Goal: Information Seeking & Learning: Learn about a topic

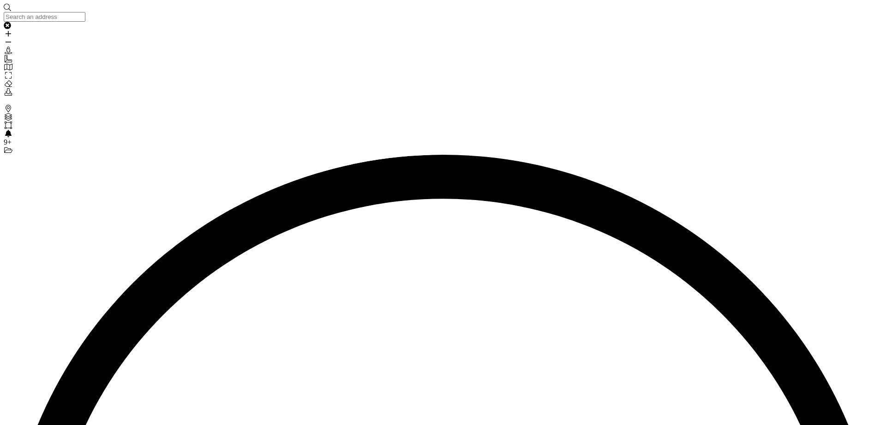
click at [11, 121] on icon "Areas" at bounding box center [8, 124] width 9 height 7
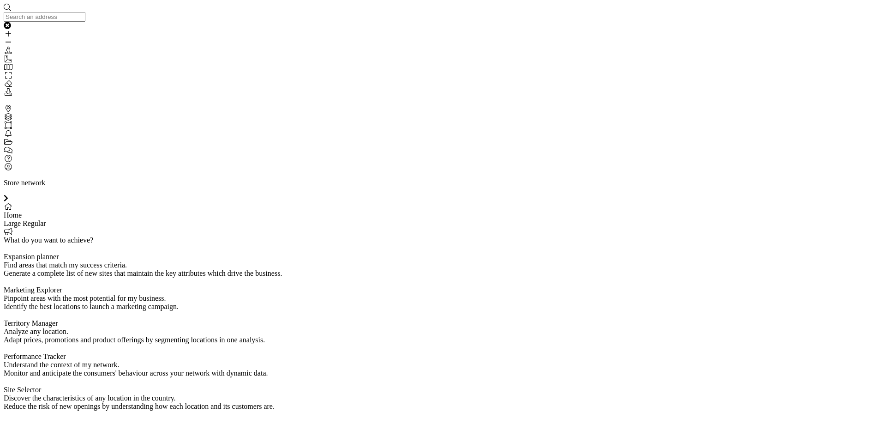
click at [11, 121] on icon "Areas" at bounding box center [8, 124] width 9 height 7
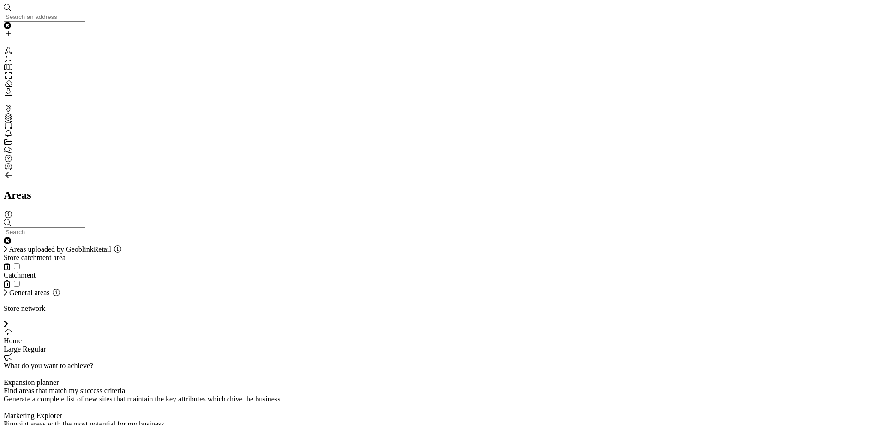
click at [26, 219] on div "Areas uploaded by GeoblinkRetail Store catchment area Catchment General areas" at bounding box center [443, 258] width 879 height 78
click at [7, 288] on icon at bounding box center [6, 291] width 4 height 7
click at [7, 121] on icon "Areas" at bounding box center [8, 124] width 9 height 7
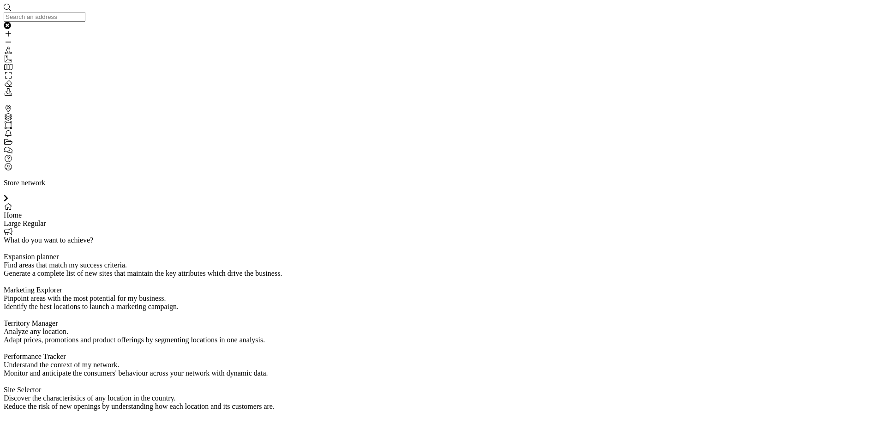
click at [880, 179] on p "Store network" at bounding box center [443, 183] width 879 height 8
click at [663, 385] on div "Site Selector Discover the characteristics of any location in the country. Redu…" at bounding box center [443, 397] width 879 height 25
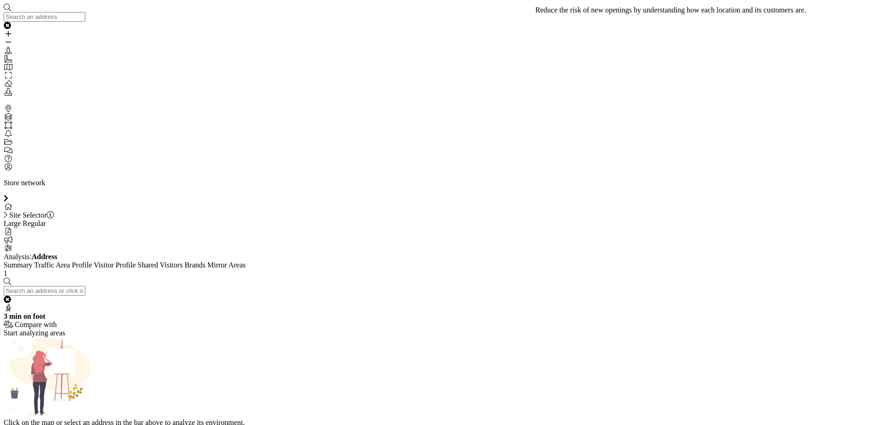
click at [57, 252] on strong "Address" at bounding box center [44, 256] width 26 height 8
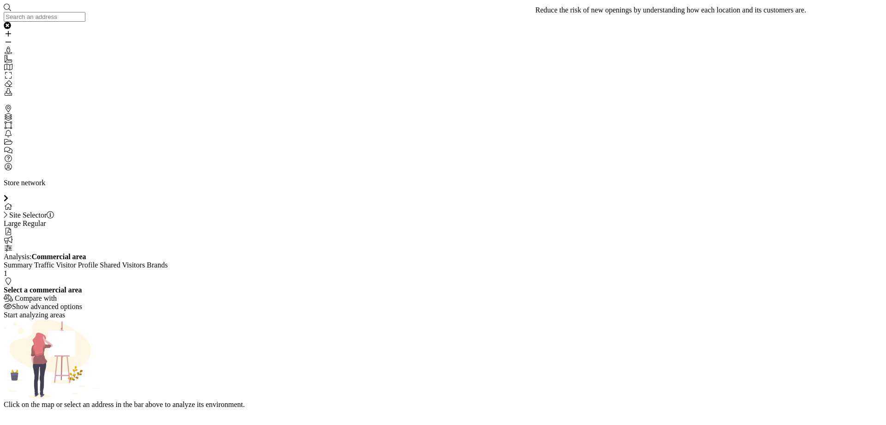
click at [82, 286] on span "Select a commercial area" at bounding box center [43, 290] width 78 height 8
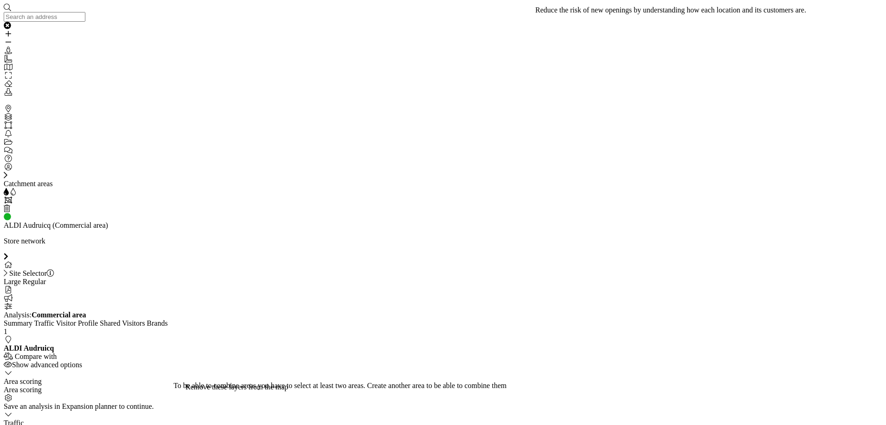
click at [9, 170] on icon "My Profile" at bounding box center [8, 166] width 9 height 7
click at [12, 121] on icon "Areas" at bounding box center [8, 124] width 9 height 7
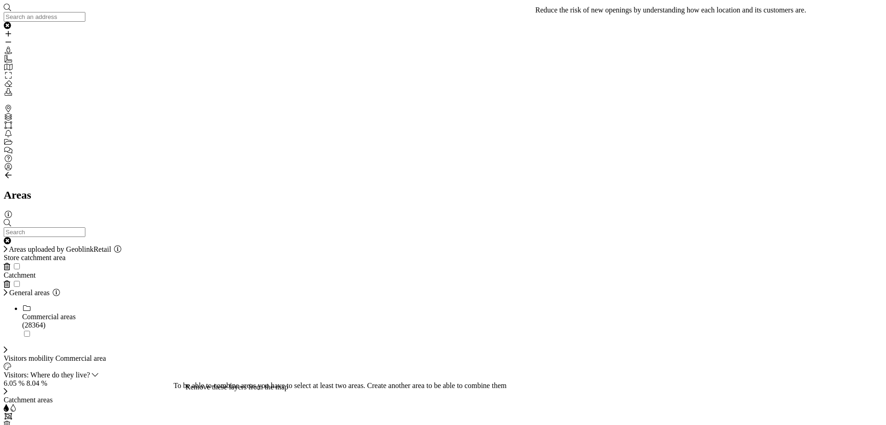
click at [31, 304] on icon at bounding box center [26, 307] width 9 height 7
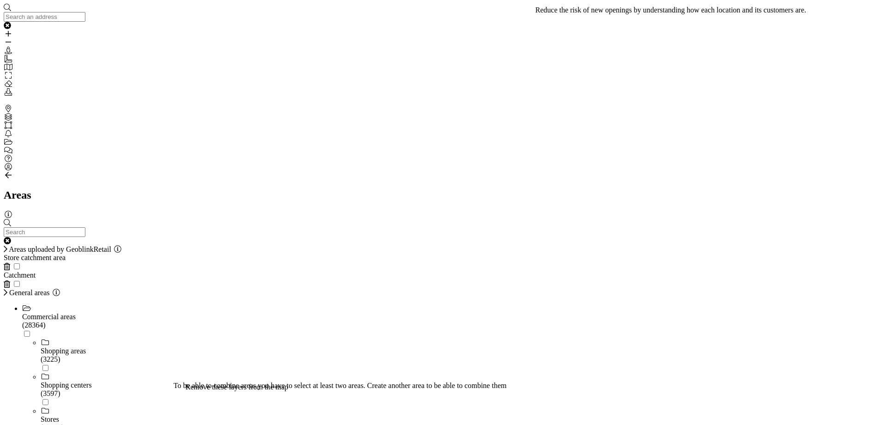
click at [6, 170] on icon "My Profile" at bounding box center [8, 166] width 9 height 7
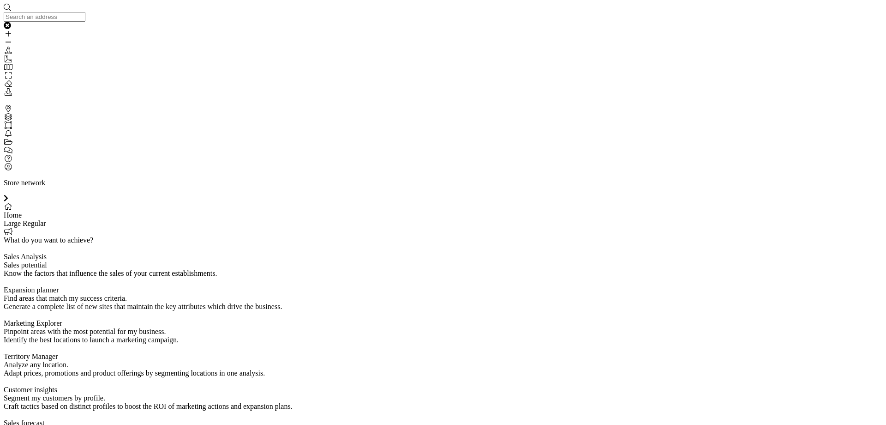
click at [9, 121] on icon at bounding box center [8, 124] width 7 height 7
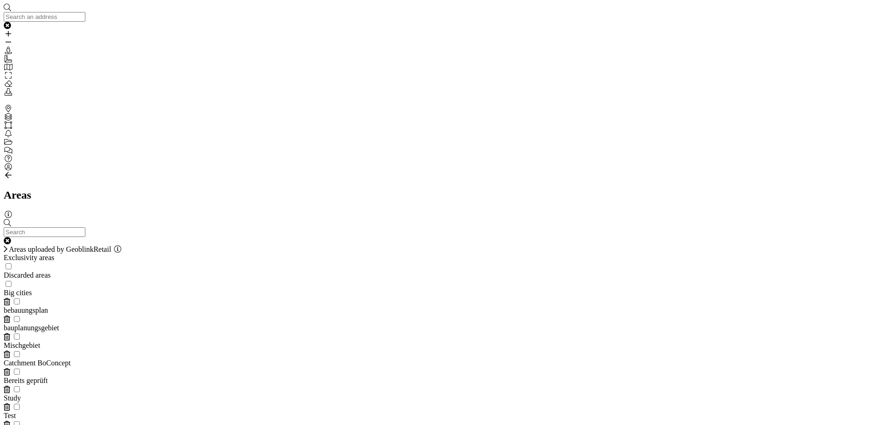
click at [42, 424] on span "General areas" at bounding box center [29, 433] width 41 height 8
click at [38, 424] on span "General areas" at bounding box center [29, 433] width 41 height 8
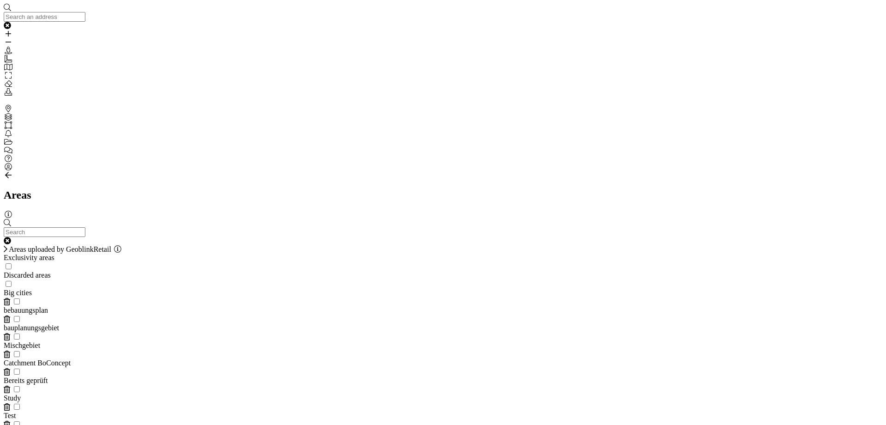
click at [10, 170] on icon "My Profile" at bounding box center [8, 166] width 9 height 7
click at [12, 170] on icon "My Profile" at bounding box center [8, 166] width 9 height 7
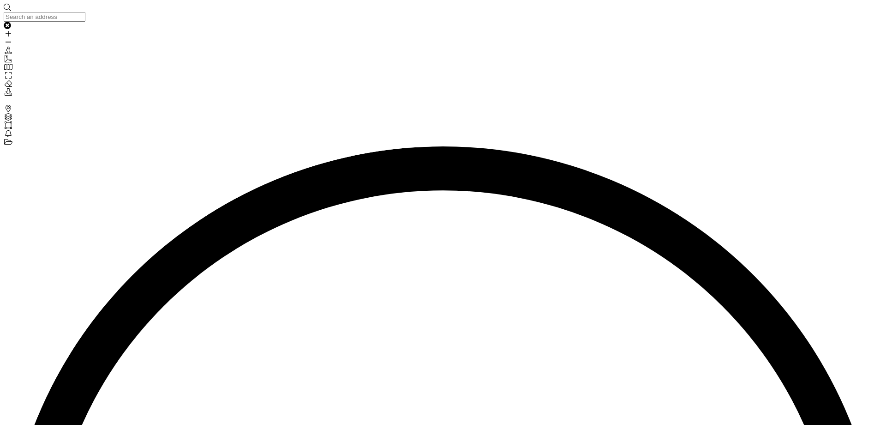
click at [6, 121] on div "Areas" at bounding box center [443, 125] width 879 height 8
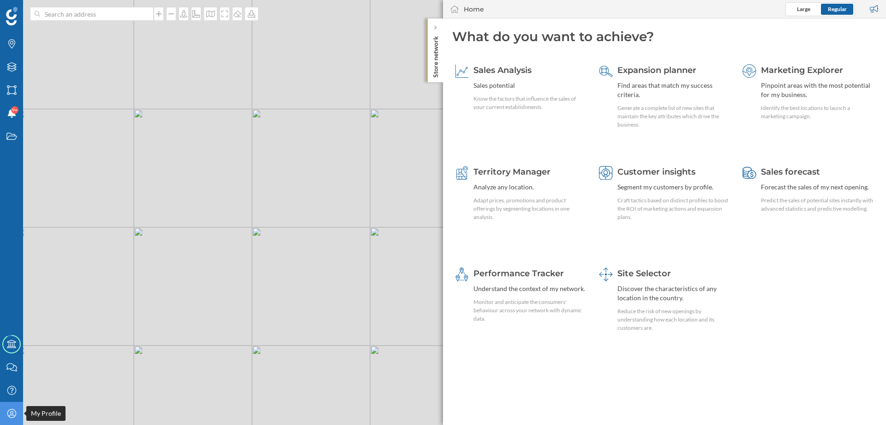
click at [4, 415] on div "My Profile" at bounding box center [11, 413] width 23 height 23
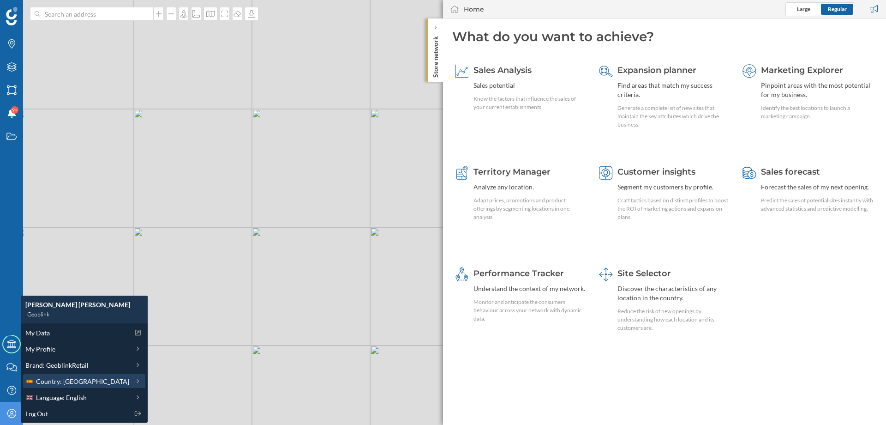
click at [51, 384] on span "Country: Spain" at bounding box center [82, 381] width 93 height 10
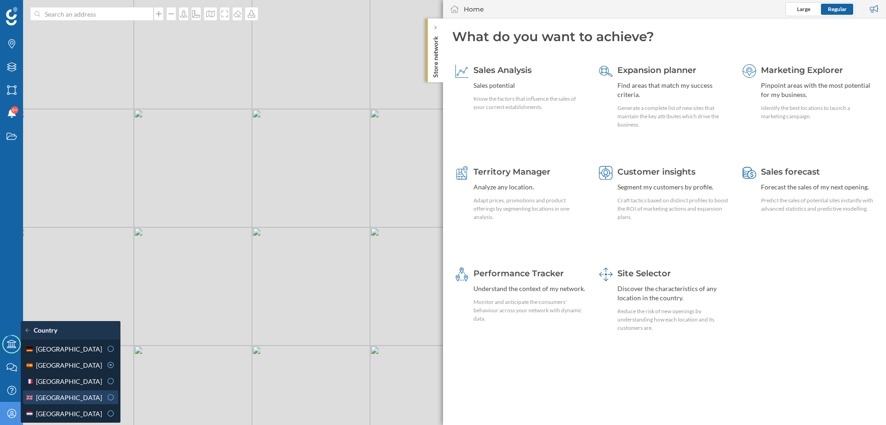
click at [64, 394] on span "[GEOGRAPHIC_DATA]" at bounding box center [69, 397] width 66 height 10
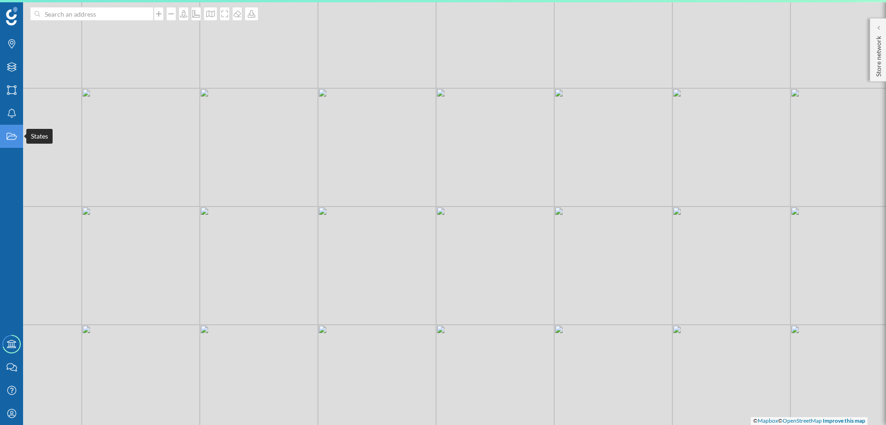
click at [11, 135] on icon "States" at bounding box center [12, 136] width 12 height 9
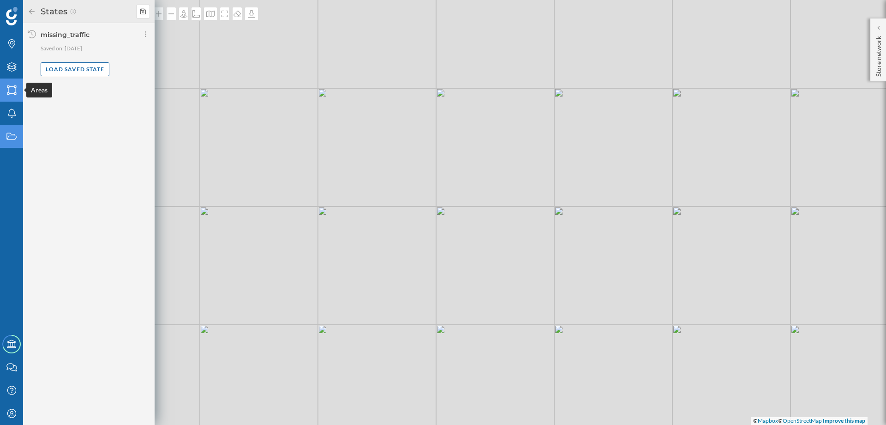
click at [6, 84] on div "Areas" at bounding box center [11, 89] width 23 height 23
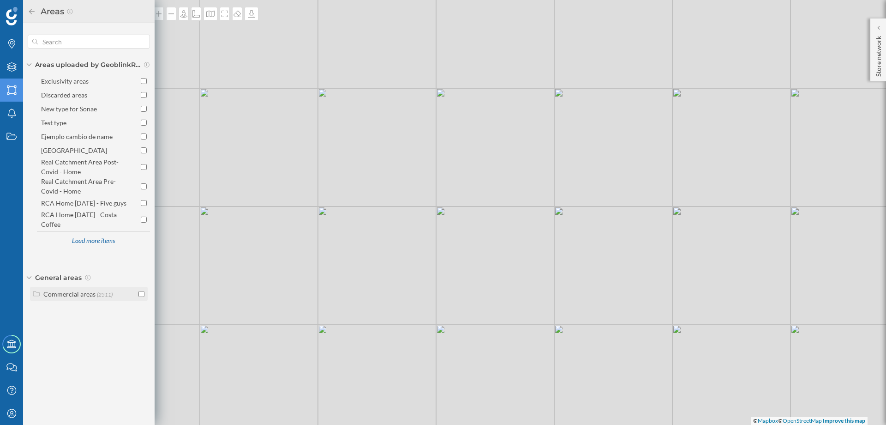
click at [56, 297] on div "Commercial areas" at bounding box center [69, 294] width 52 height 8
click at [90, 346] on div "Shopping malls" at bounding box center [75, 342] width 43 height 8
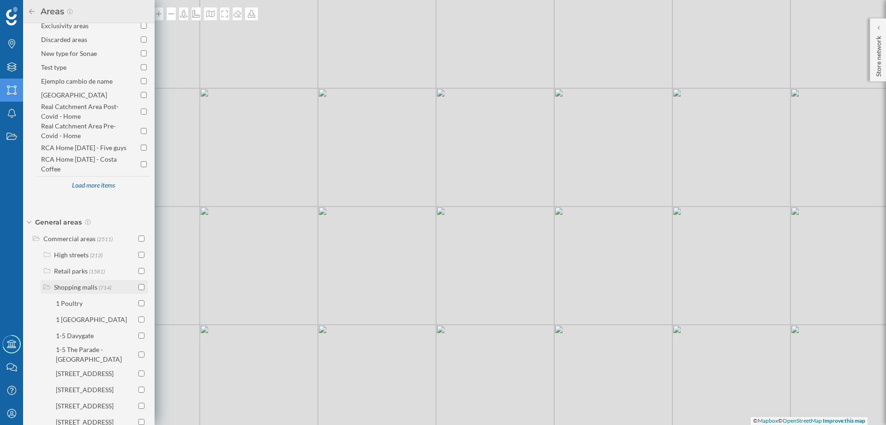
scroll to position [111, 0]
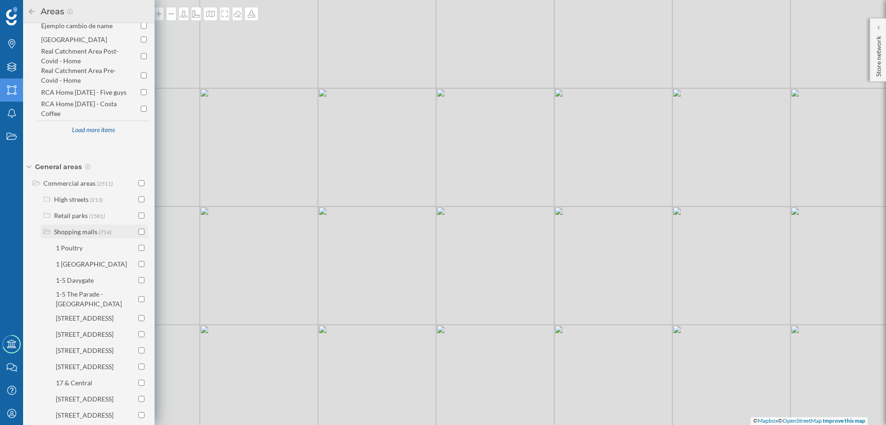
click at [140, 234] on input "checkbox" at bounding box center [141, 231] width 6 height 6
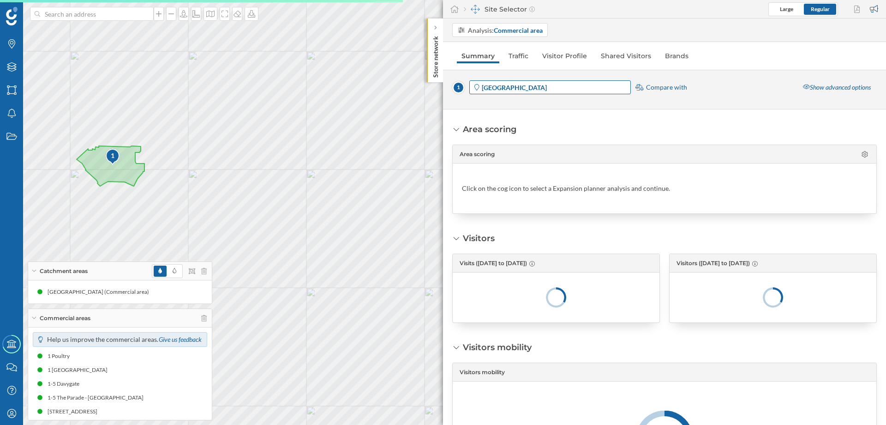
click at [558, 87] on span "Westfield Stratford City" at bounding box center [556, 88] width 148 height 10
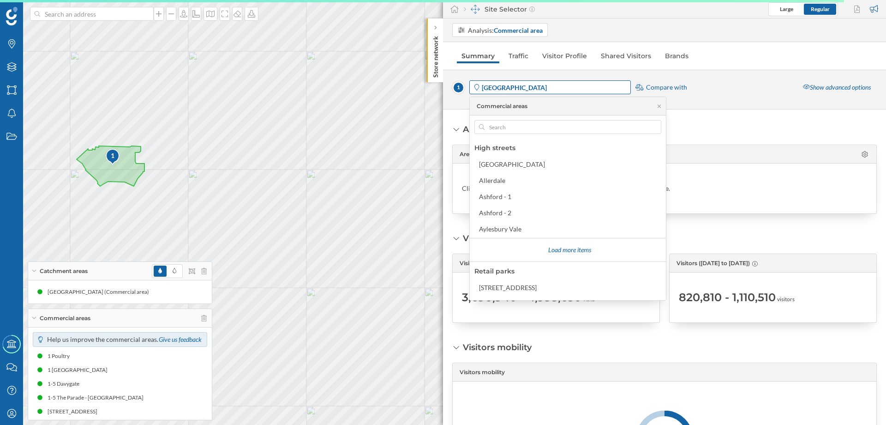
drag, startPoint x: 553, startPoint y: 88, endPoint x: 521, endPoint y: 89, distance: 32.8
click at [521, 89] on span "[GEOGRAPHIC_DATA]" at bounding box center [556, 88] width 148 height 10
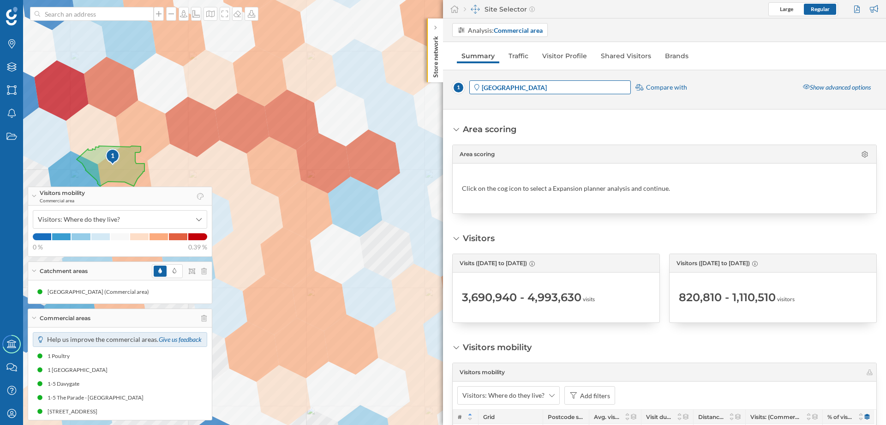
click at [560, 90] on span "[GEOGRAPHIC_DATA]" at bounding box center [556, 88] width 148 height 10
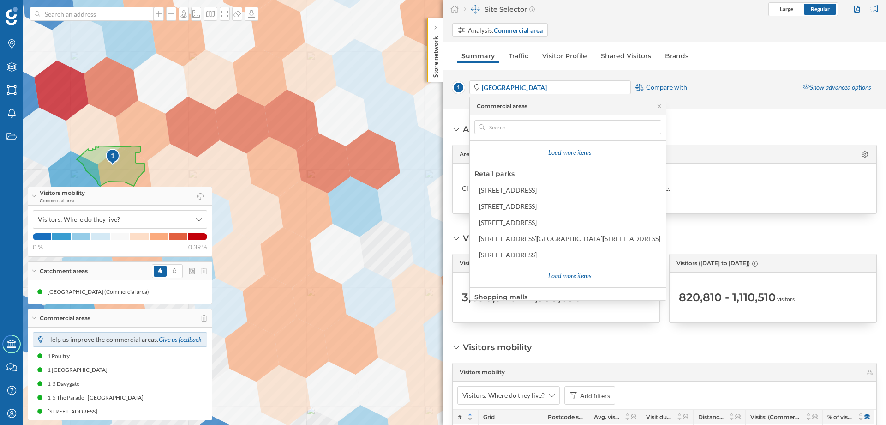
scroll to position [97, 0]
click at [10, 91] on icon "Areas" at bounding box center [12, 89] width 12 height 9
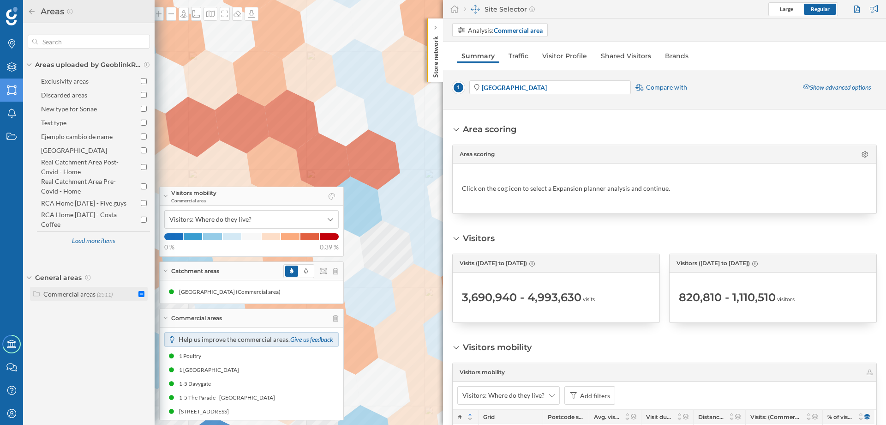
click at [34, 296] on icon at bounding box center [36, 293] width 6 height 5
click at [46, 345] on icon at bounding box center [47, 342] width 8 height 6
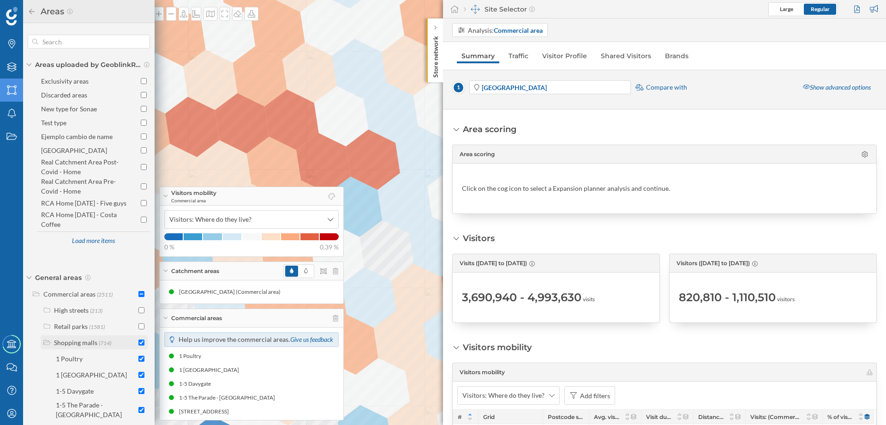
click at [46, 345] on icon at bounding box center [47, 342] width 8 height 6
click at [9, 418] on div "My Profile" at bounding box center [11, 413] width 23 height 23
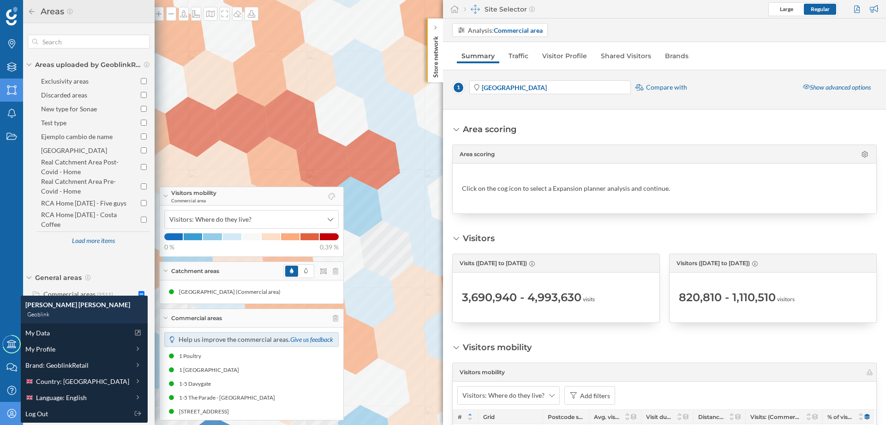
click at [22, 414] on div "Daniel Domínguez Vázquez Geoblink My Data My Profile Brand: GeoblinkRetail Coun…" at bounding box center [84, 358] width 127 height 127
click at [29, 414] on span "Log Out" at bounding box center [36, 413] width 23 height 10
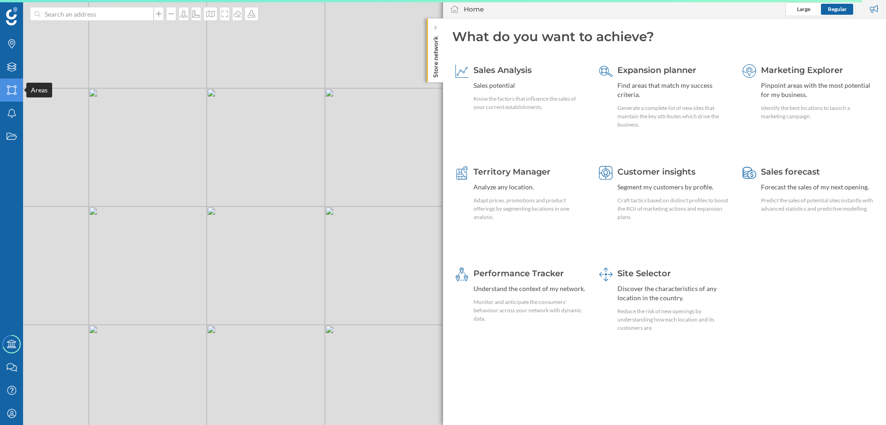
click at [11, 91] on icon "Areas" at bounding box center [12, 89] width 12 height 9
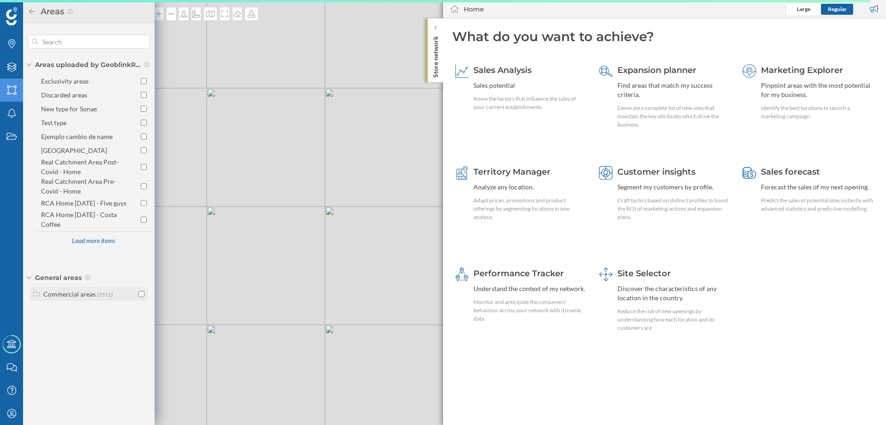
click at [42, 299] on div "Commercial areas (2511)" at bounding box center [83, 294] width 102 height 10
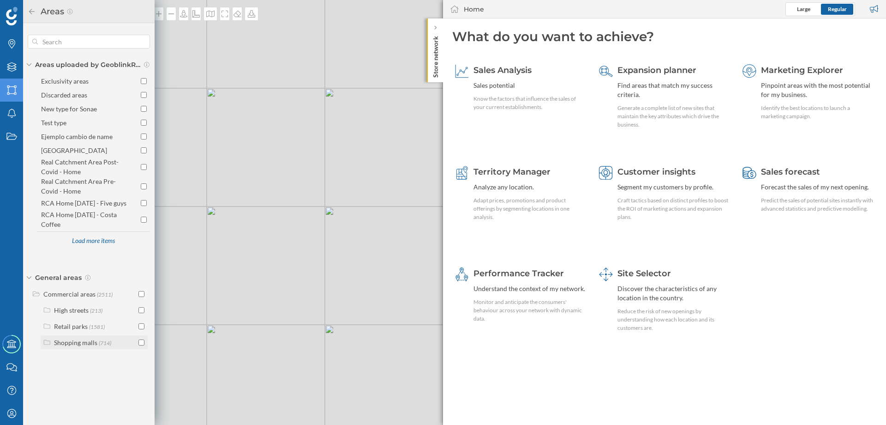
click at [82, 347] on label "Shopping malls (714)" at bounding box center [82, 342] width 57 height 10
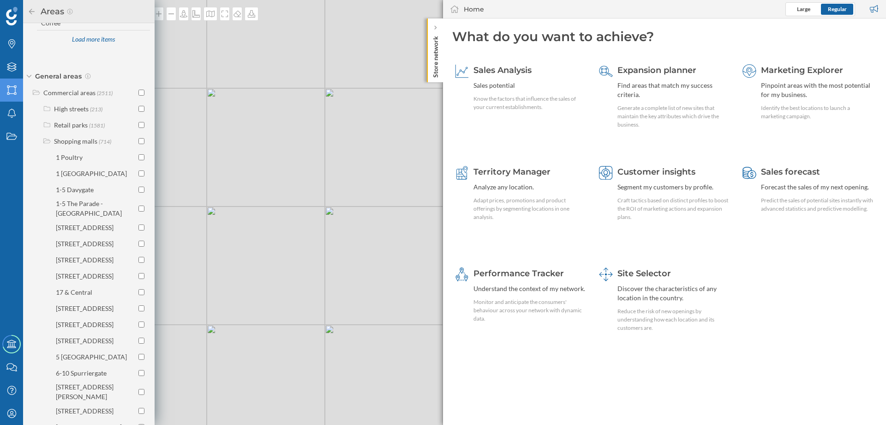
scroll to position [136, 0]
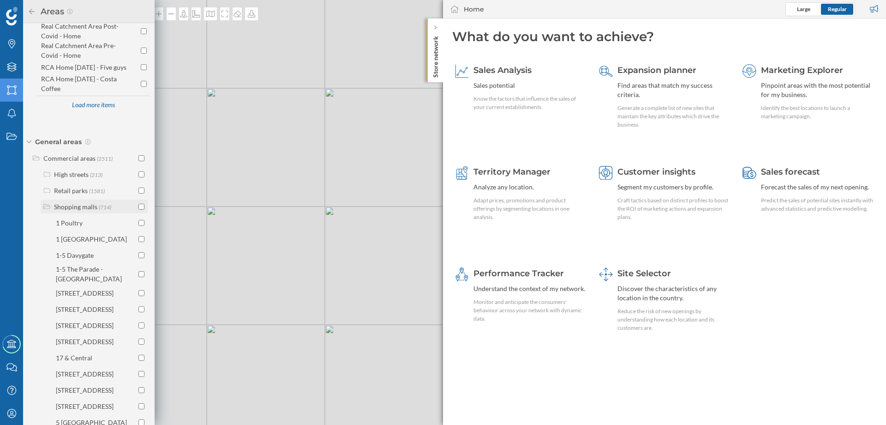
click at [141, 210] on input "checkbox" at bounding box center [141, 207] width 6 height 6
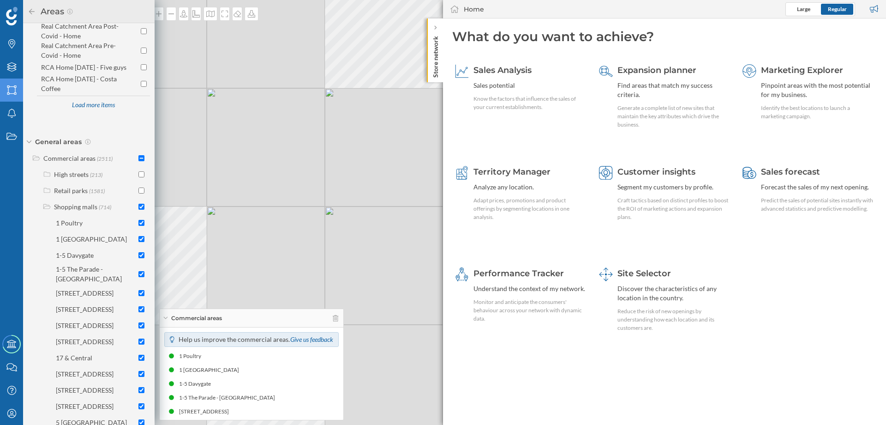
click at [441, 59] on div "Store network" at bounding box center [435, 50] width 16 height 64
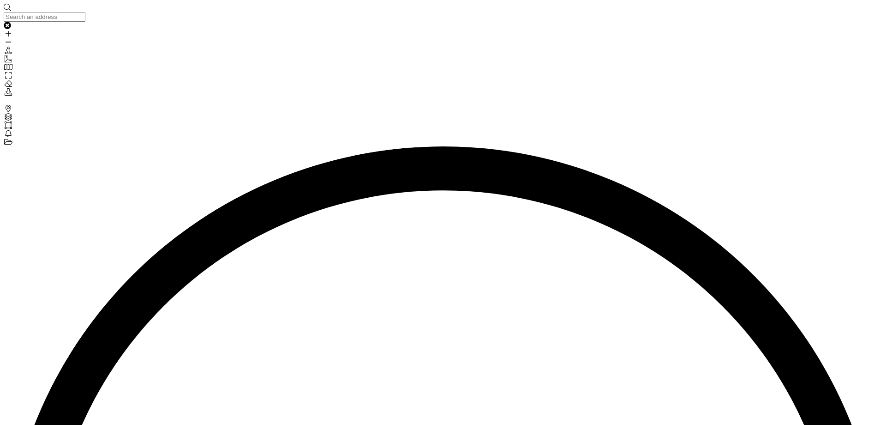
click at [13, 121] on icon "Areas" at bounding box center [8, 124] width 9 height 7
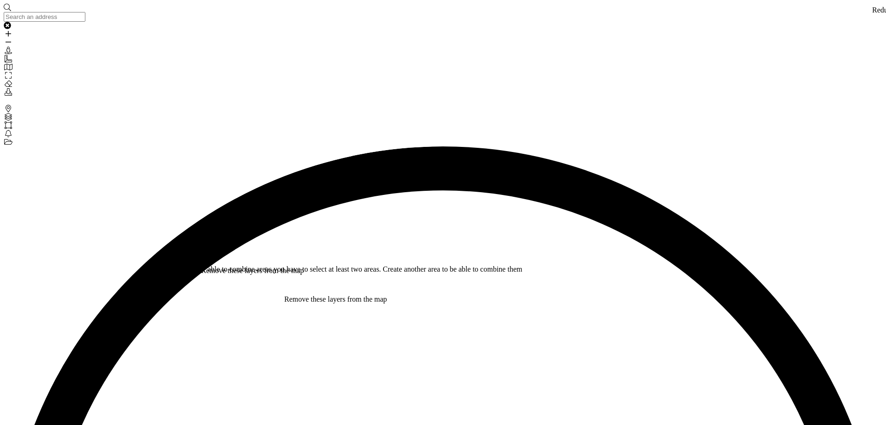
scroll to position [424, 0]
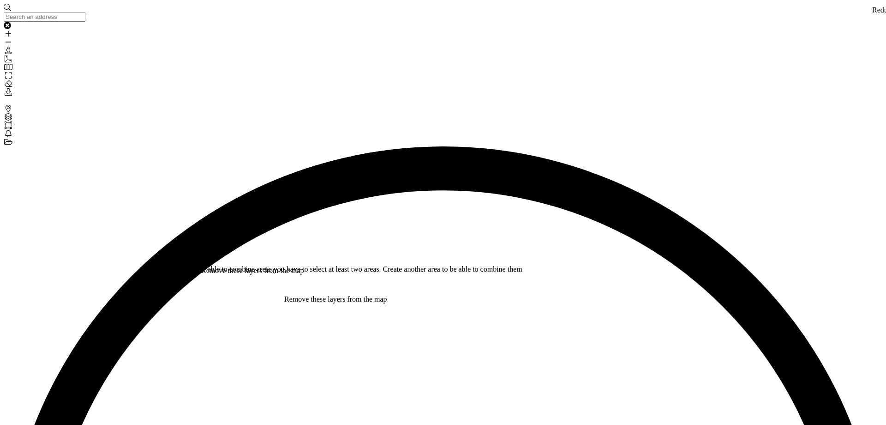
type input "17/06/2024"
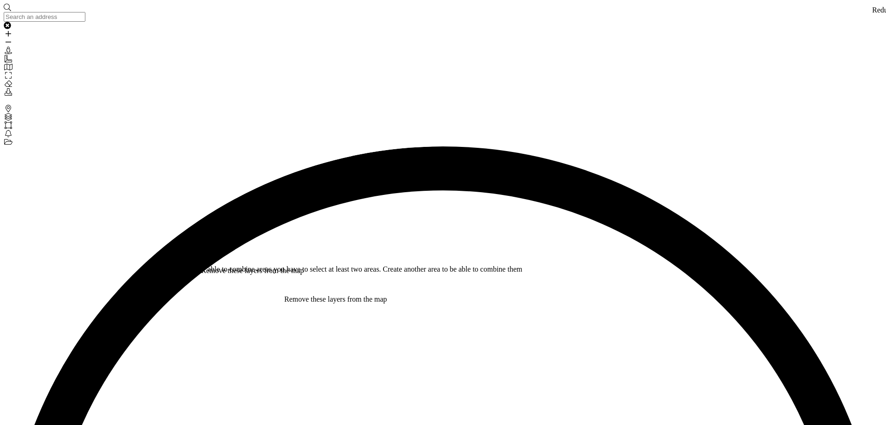
type input "08/09/2024"
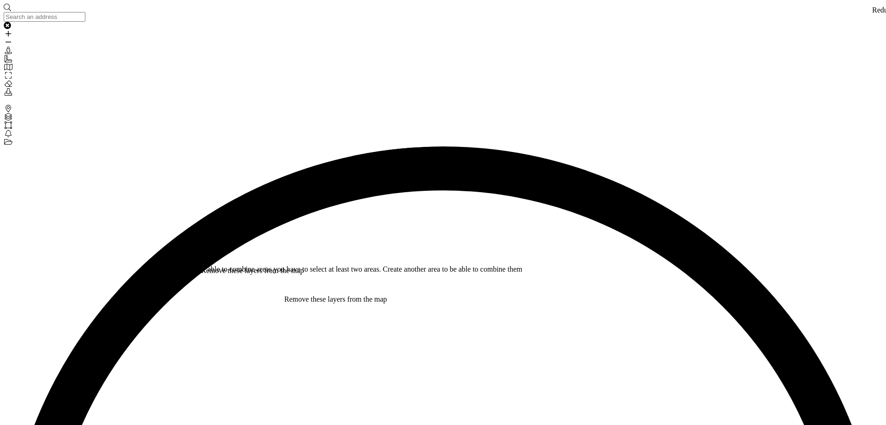
drag, startPoint x: 611, startPoint y: 391, endPoint x: 721, endPoint y: 388, distance: 110.8
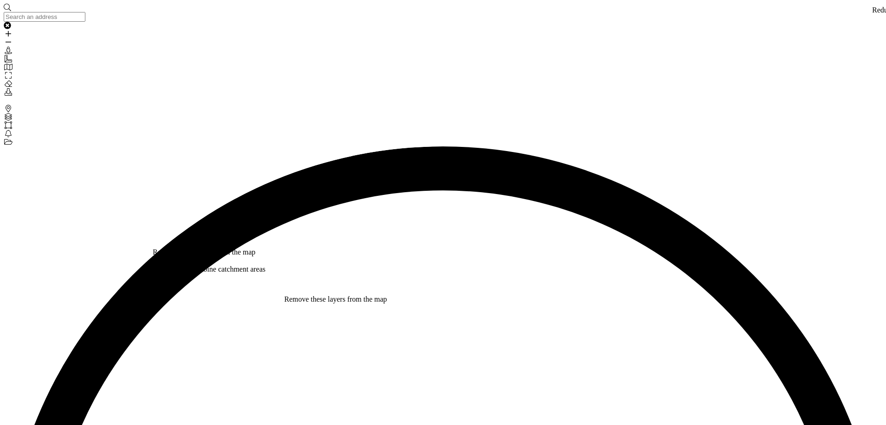
type input "london"
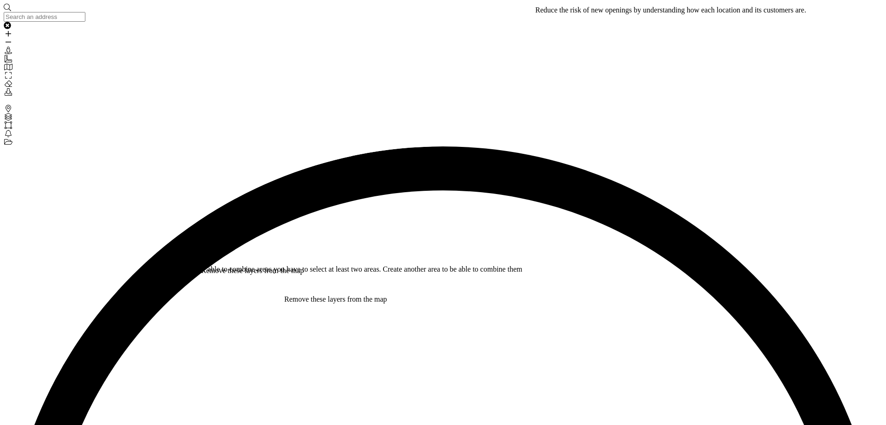
type input "westfield"
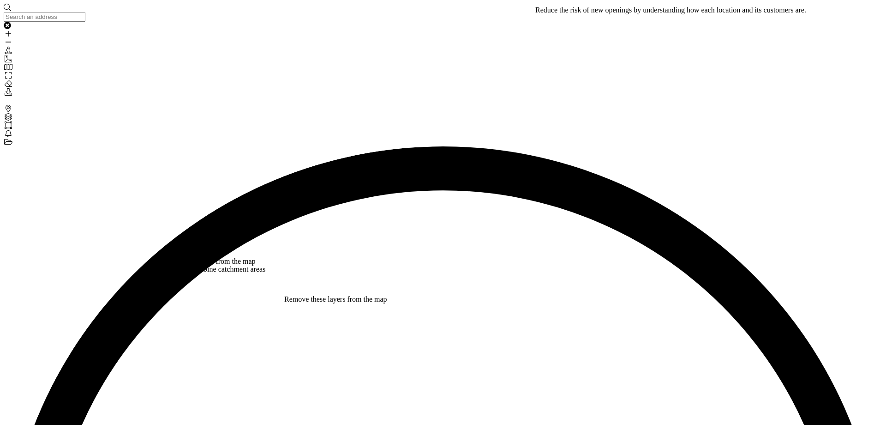
drag, startPoint x: 202, startPoint y: 136, endPoint x: 277, endPoint y: 116, distance: 77.8
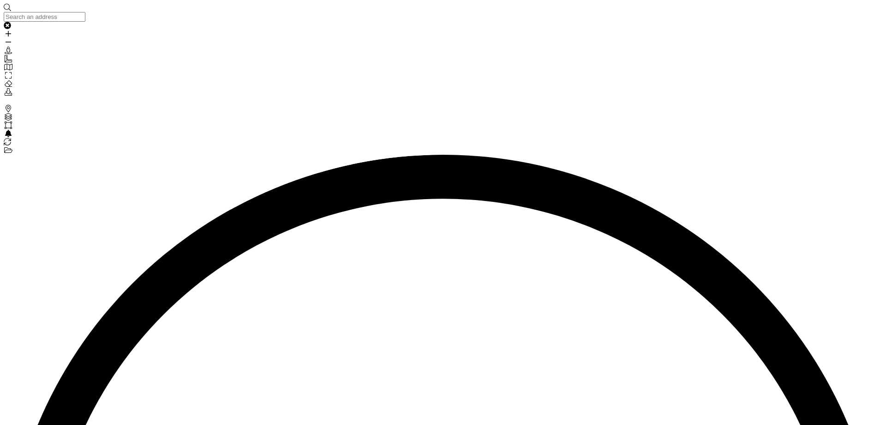
click at [12, 121] on icon "Areas" at bounding box center [8, 124] width 9 height 7
